Goal: Transaction & Acquisition: Download file/media

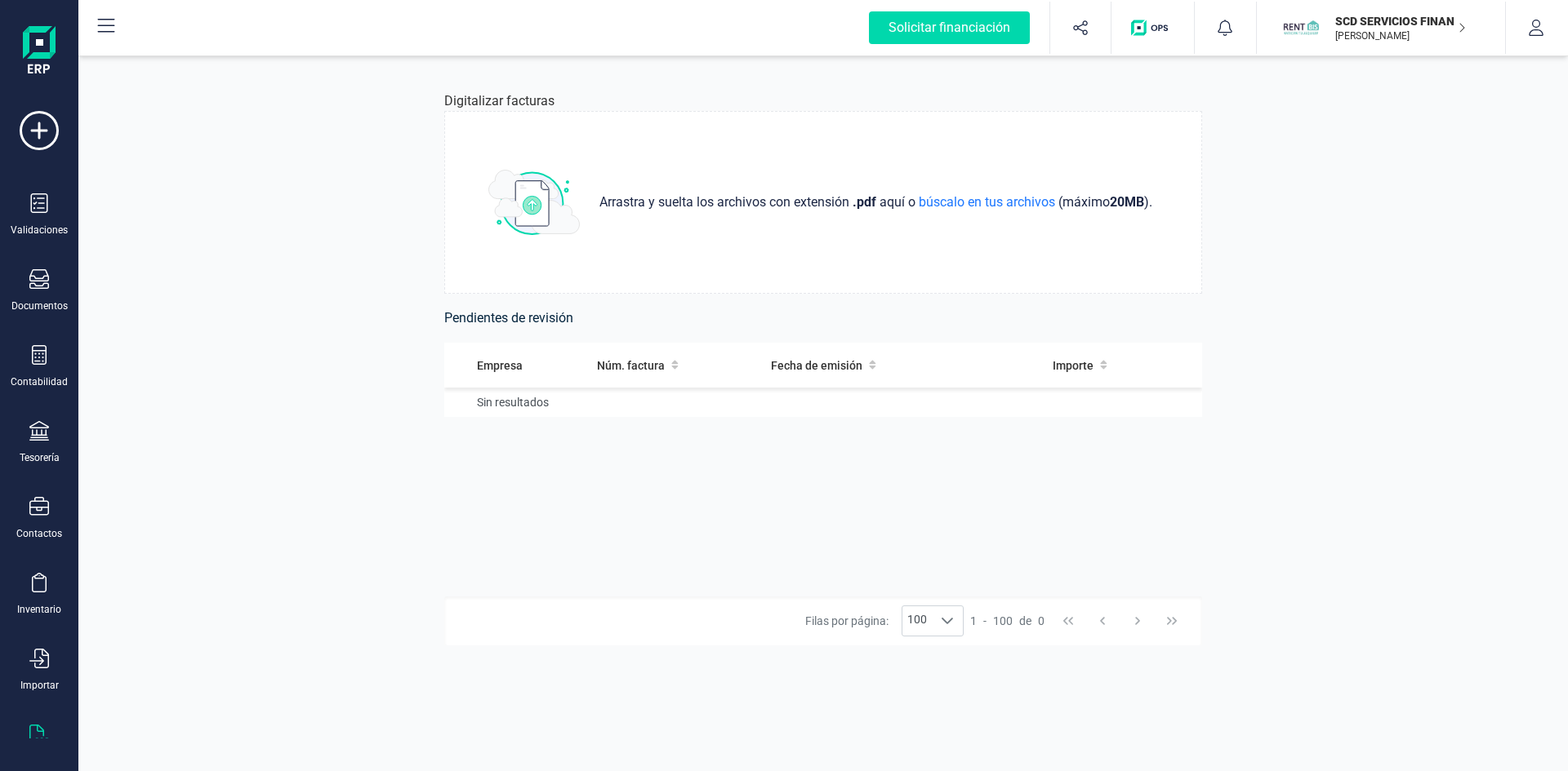
scroll to position [42, 0]
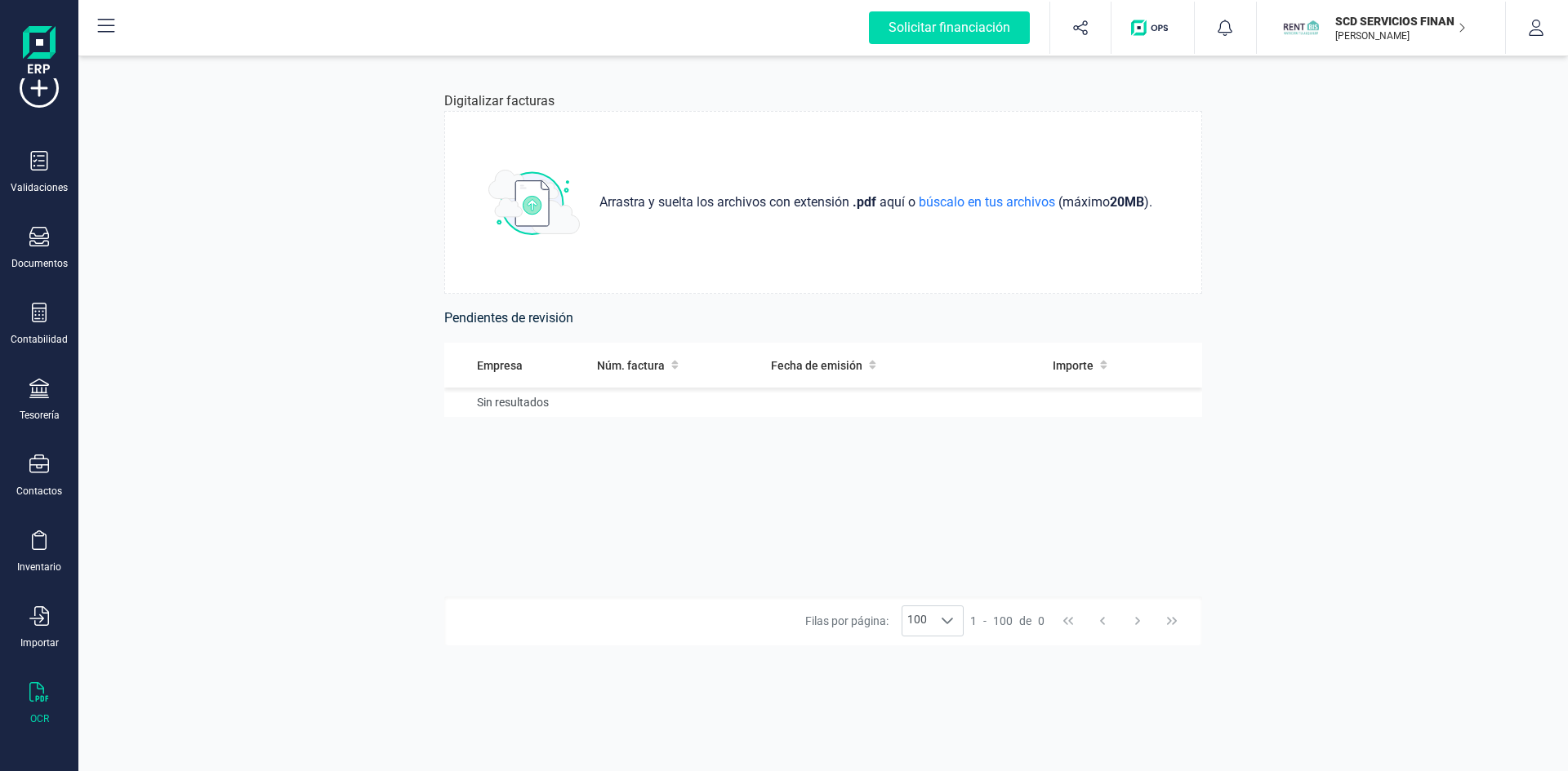
click at [1376, 35] on p "[PERSON_NAME]" at bounding box center [1401, 35] width 131 height 13
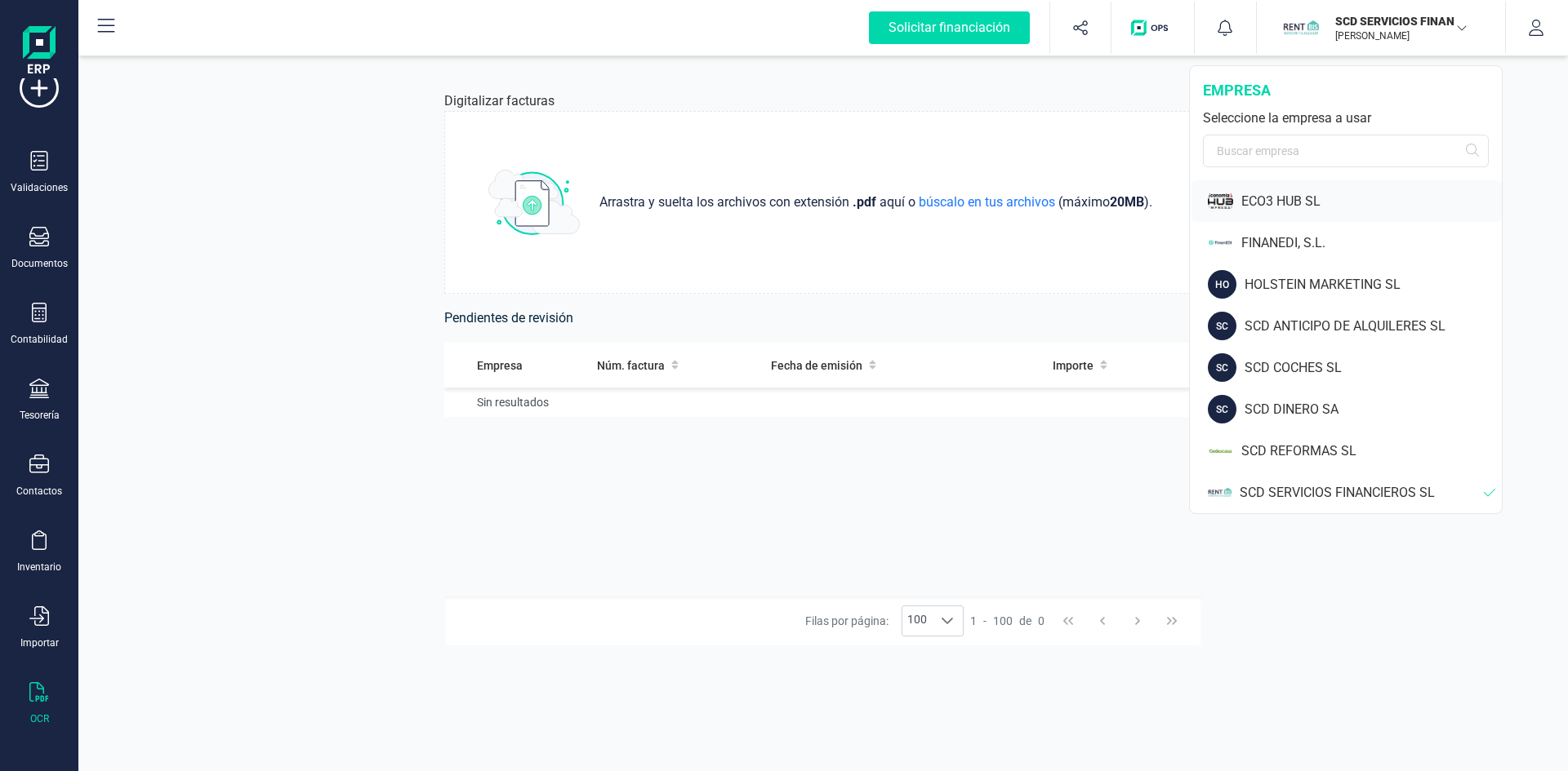
click at [1268, 202] on div "ECO3 HUB SL" at bounding box center [1371, 202] width 261 height 20
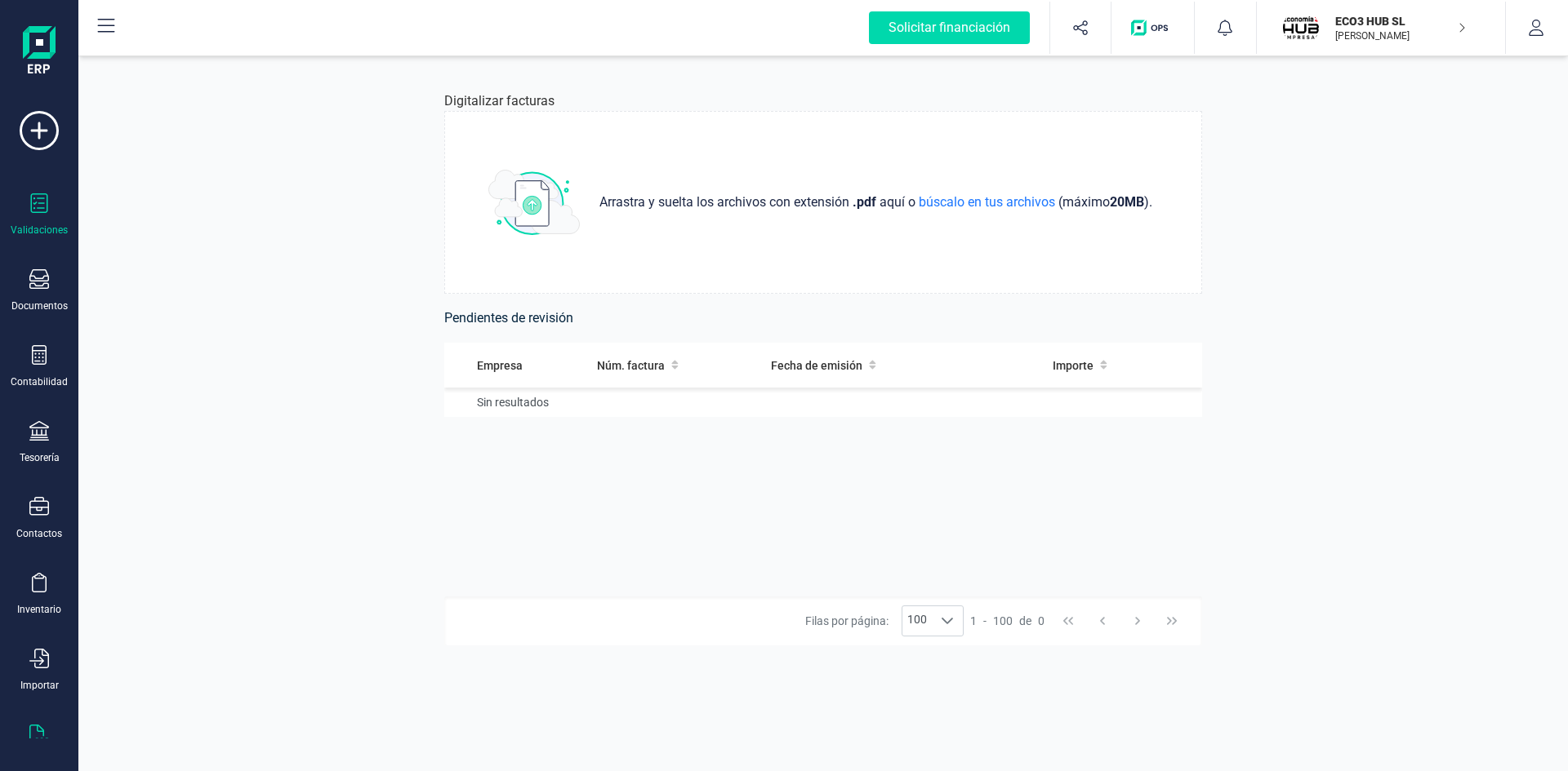
click at [27, 210] on div "Validaciones" at bounding box center [39, 215] width 65 height 43
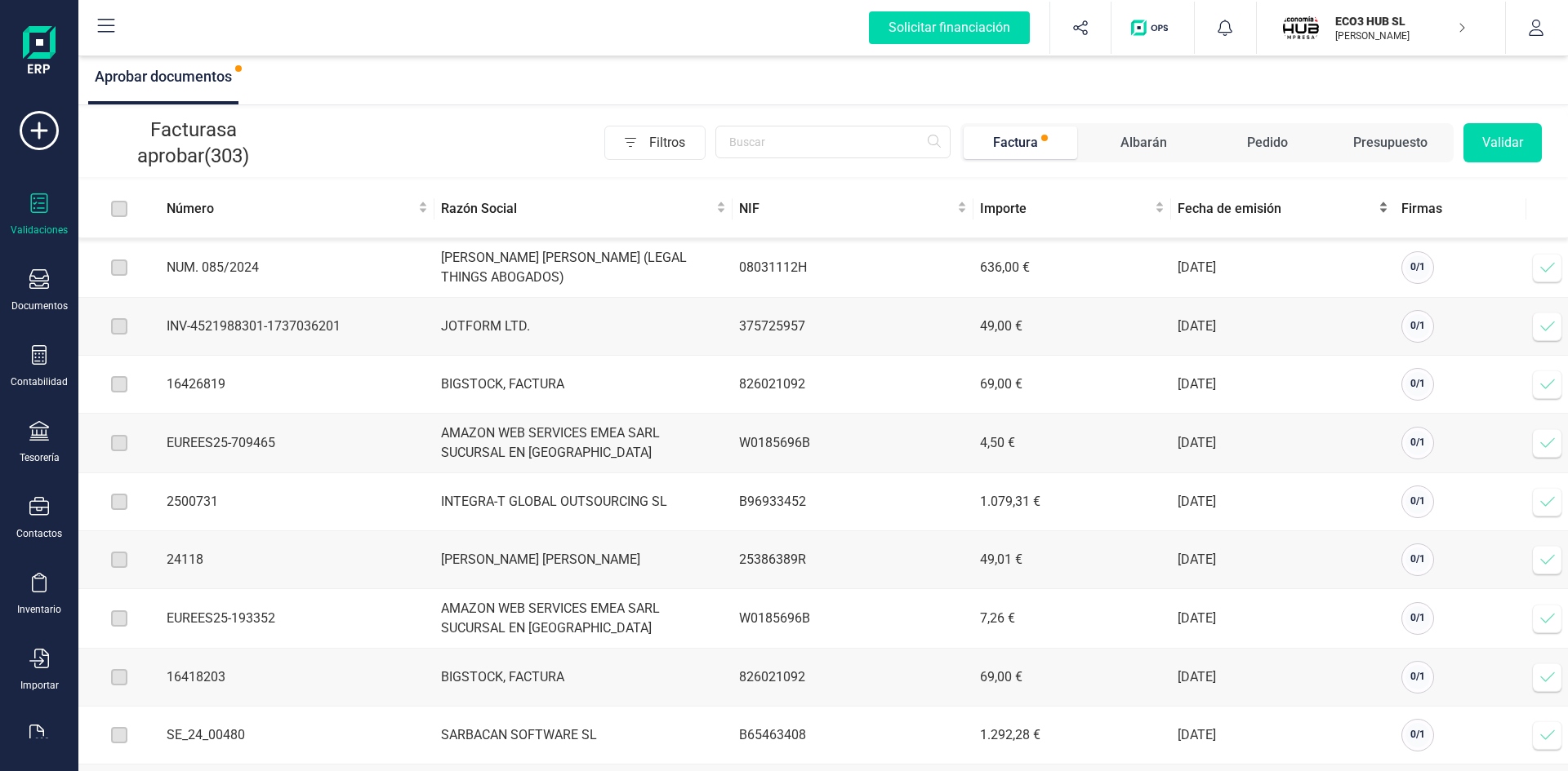
click at [1233, 206] on span "Fecha de emisión" at bounding box center [1277, 208] width 198 height 20
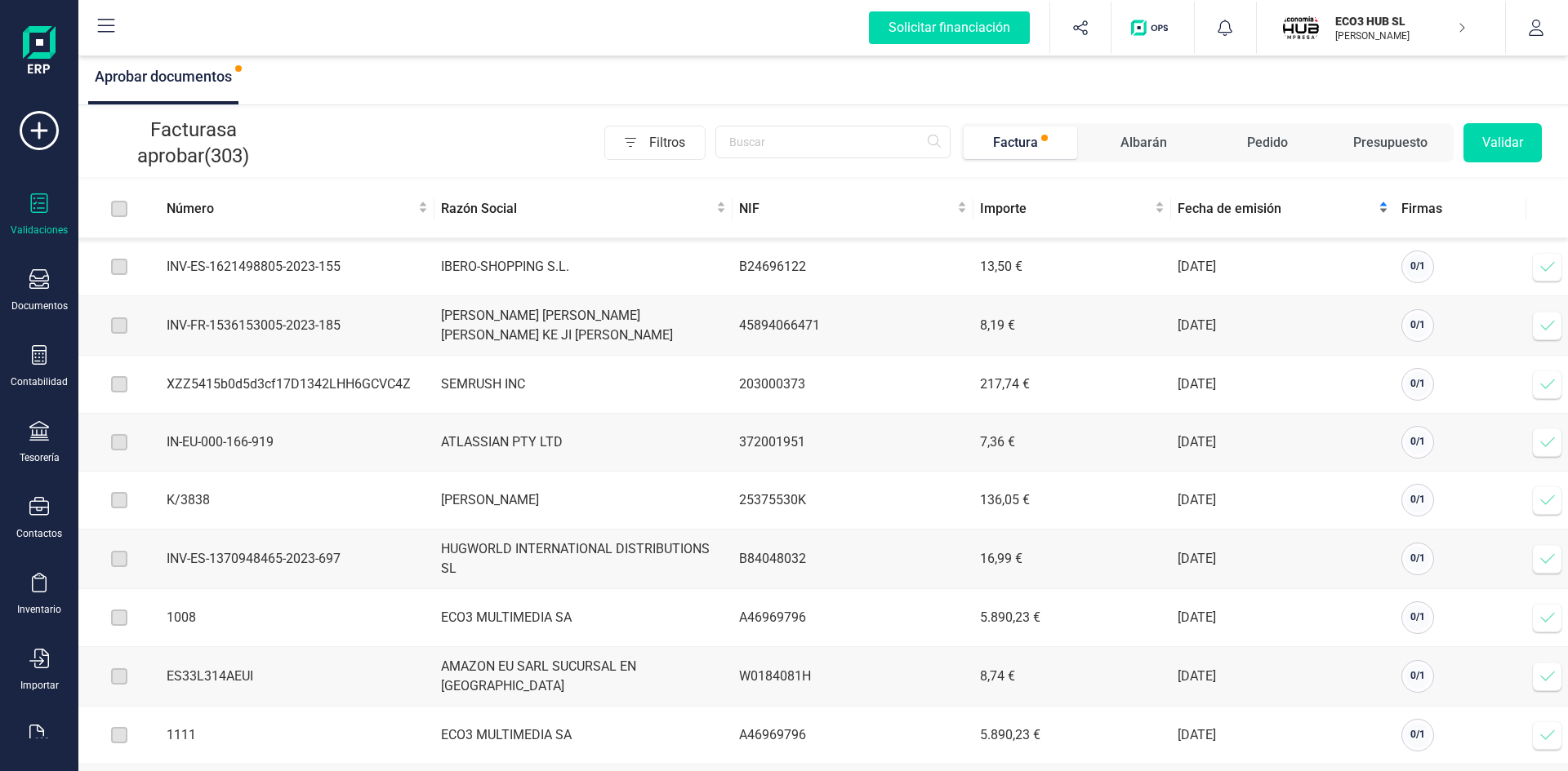
click at [1233, 206] on span "Fecha de emisión" at bounding box center [1277, 208] width 198 height 20
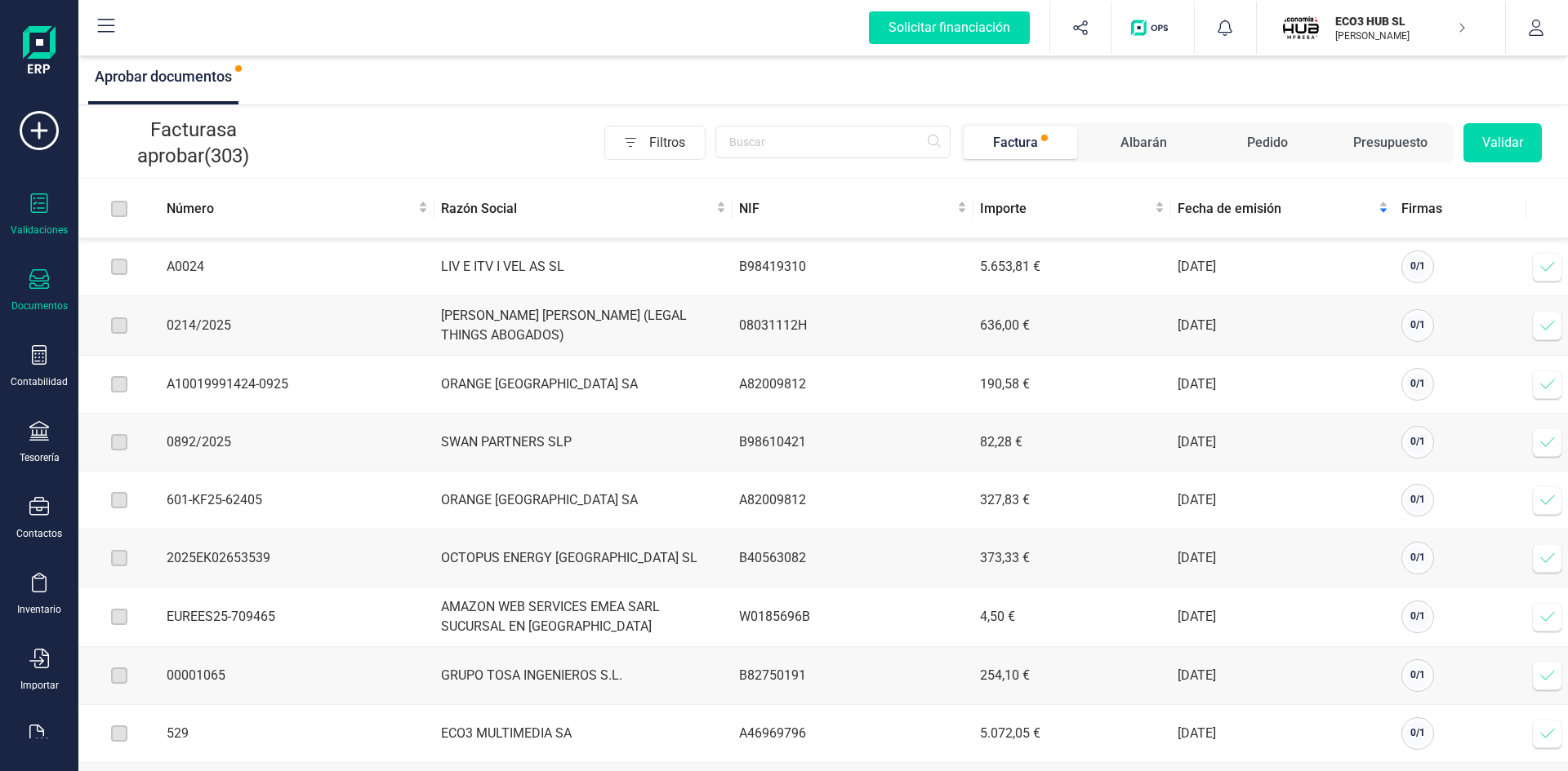
click at [41, 272] on icon at bounding box center [38, 279] width 20 height 20
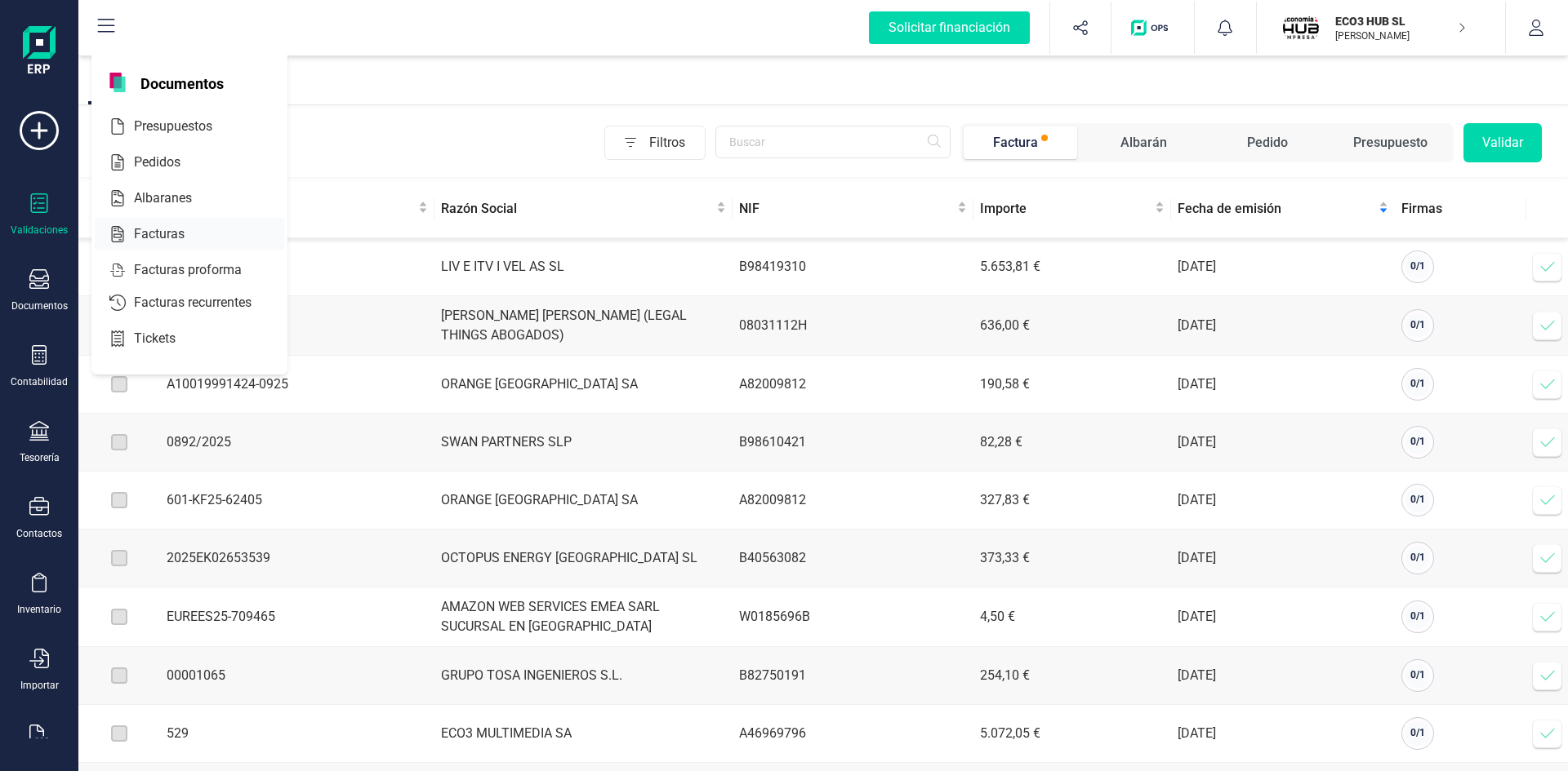
click at [160, 231] on span "Facturas" at bounding box center [170, 234] width 87 height 20
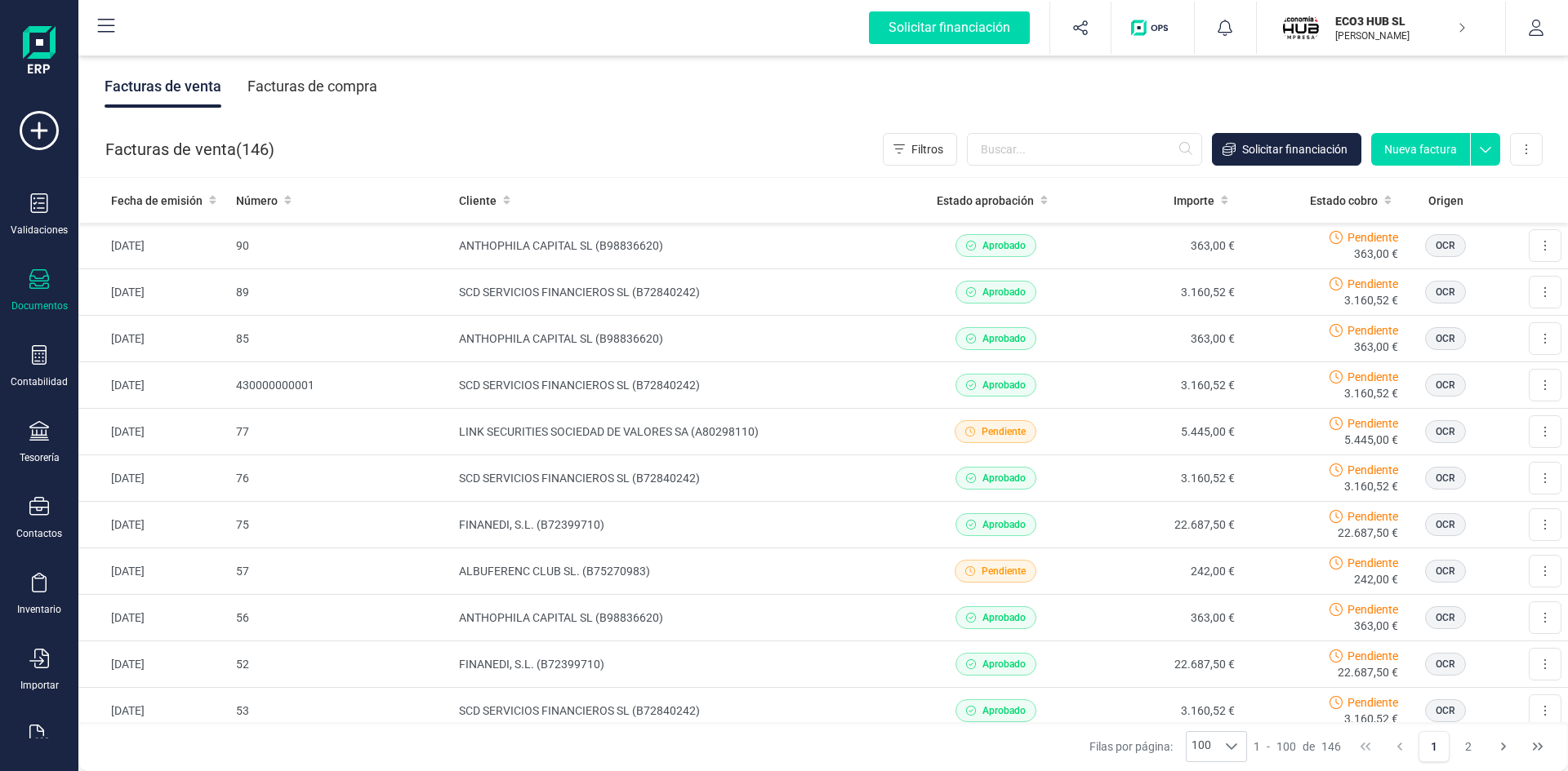
click at [357, 81] on div "Facturas de compra" at bounding box center [312, 86] width 130 height 42
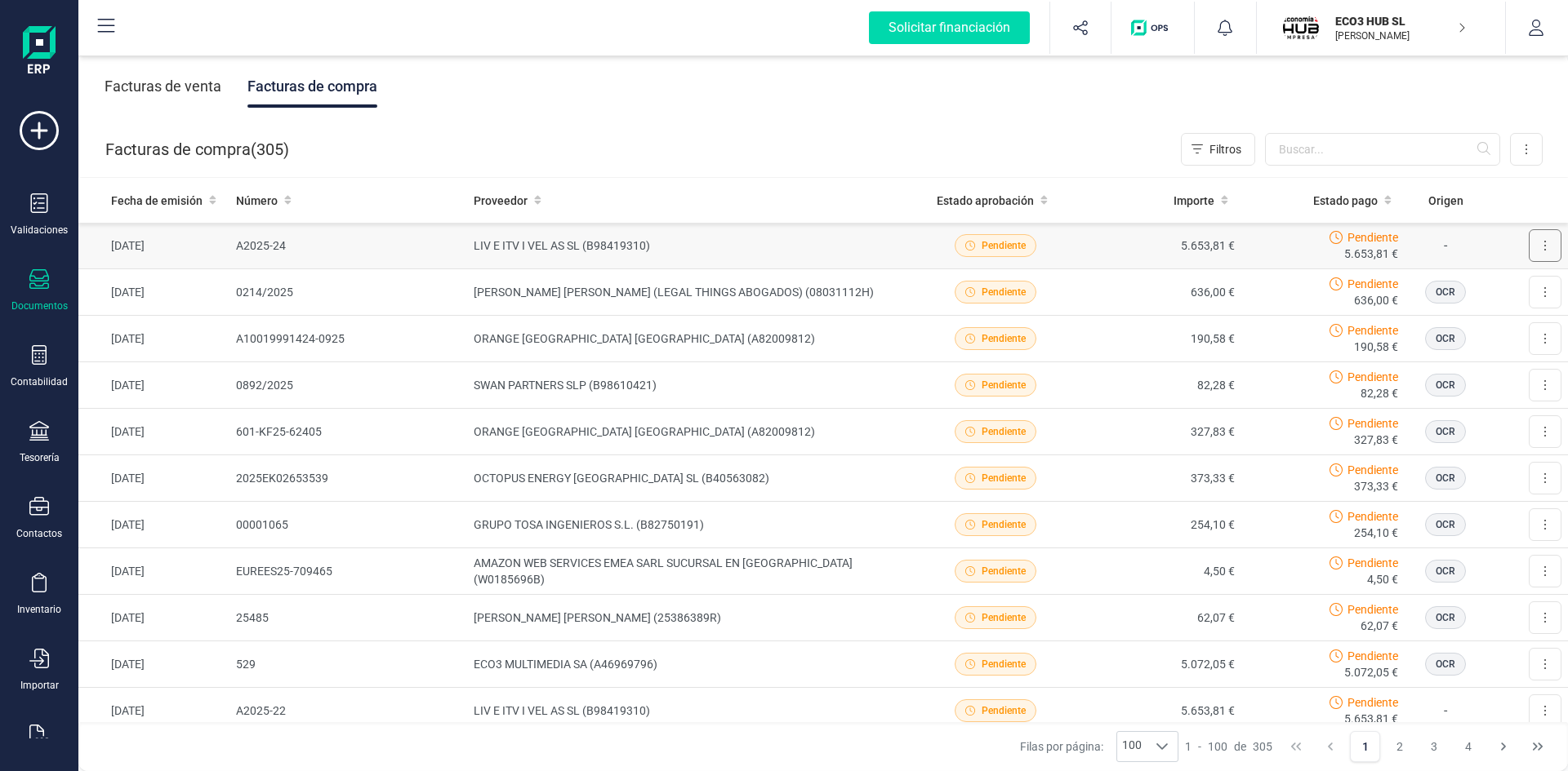
click at [1541, 241] on button at bounding box center [1545, 245] width 33 height 33
click at [1480, 282] on span "Descargar documento" at bounding box center [1491, 285] width 113 height 16
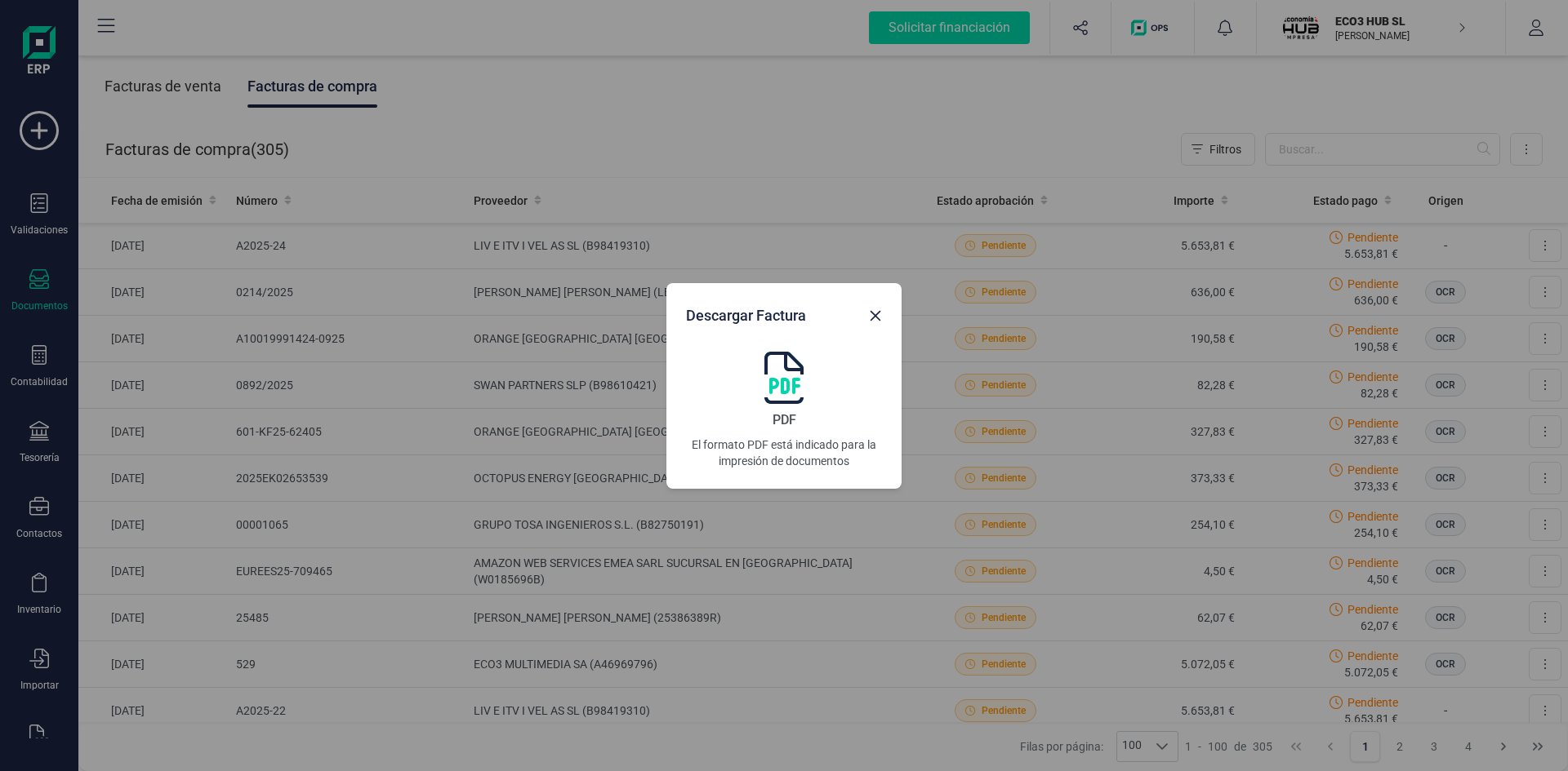
click at [789, 381] on img at bounding box center [784, 378] width 39 height 52
drag, startPoint x: 884, startPoint y: 314, endPoint x: 1563, endPoint y: 286, distance: 679.6
click at [885, 313] on button "Close" at bounding box center [876, 315] width 26 height 26
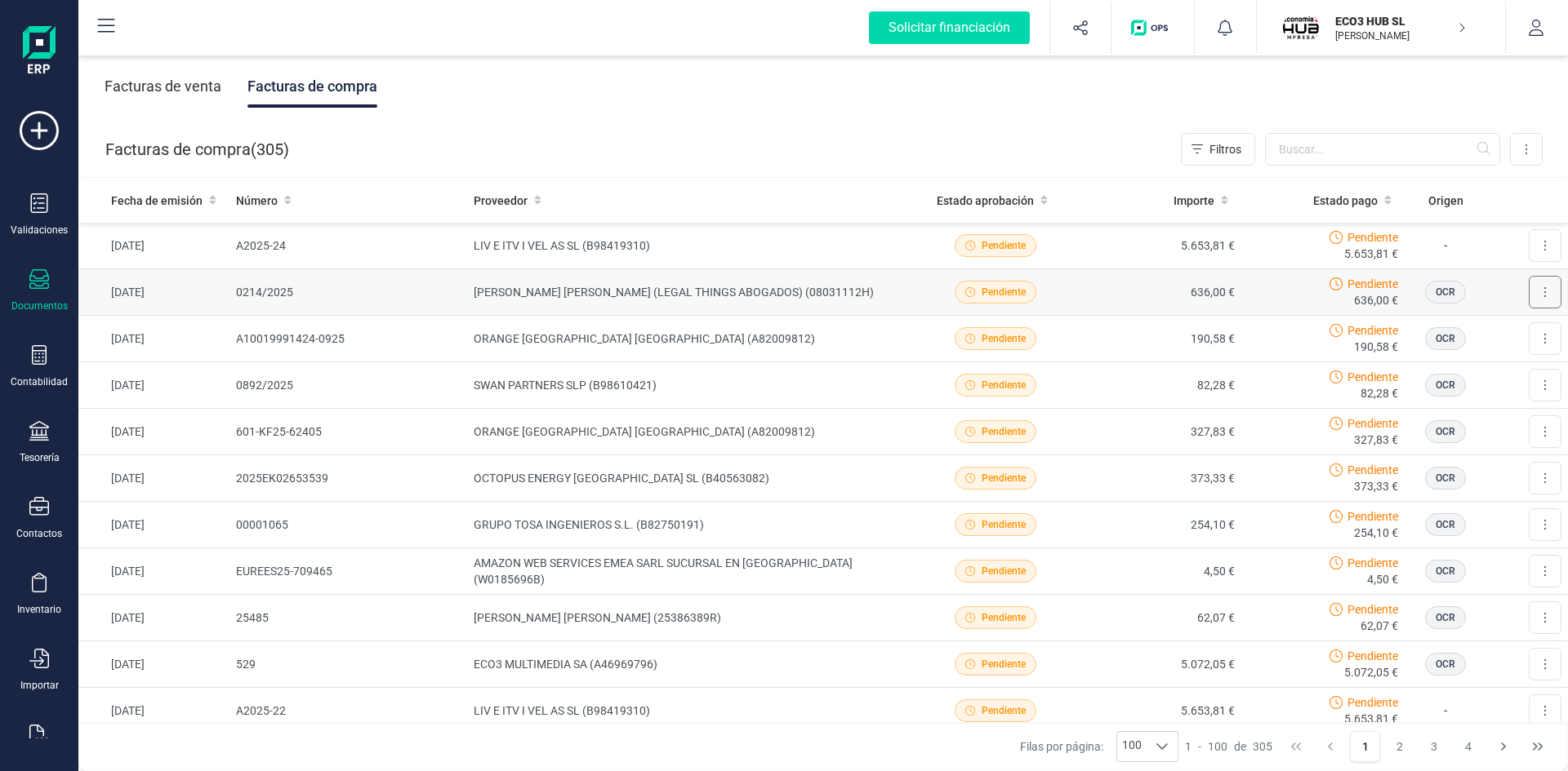
click at [1529, 287] on button at bounding box center [1545, 292] width 33 height 33
click at [1494, 330] on span "Descargar documento" at bounding box center [1491, 331] width 113 height 16
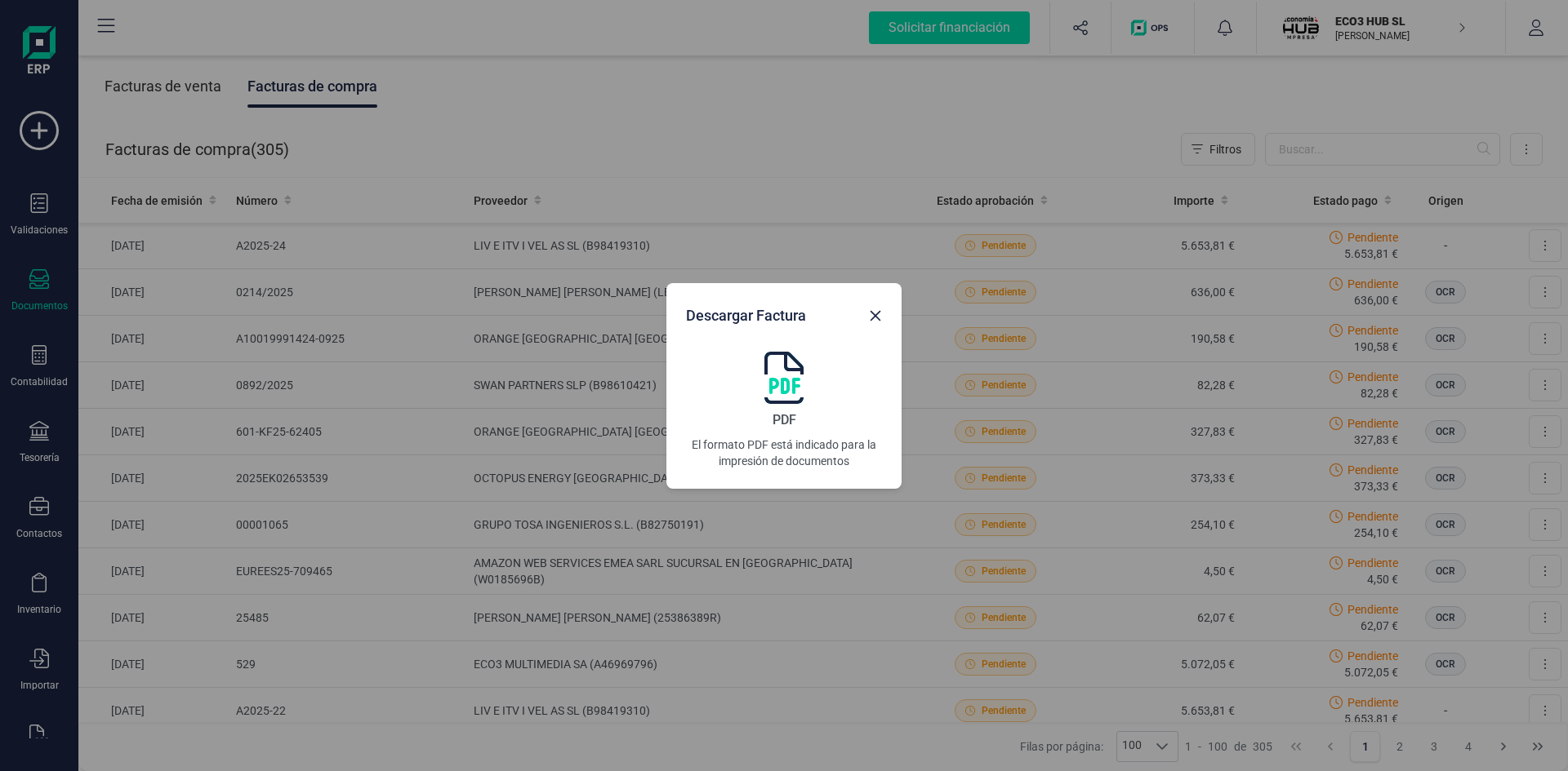
click at [781, 376] on img at bounding box center [784, 378] width 39 height 52
click at [786, 368] on img at bounding box center [784, 378] width 39 height 52
click at [876, 308] on button "Close" at bounding box center [876, 315] width 26 height 26
